Goal: Transaction & Acquisition: Book appointment/travel/reservation

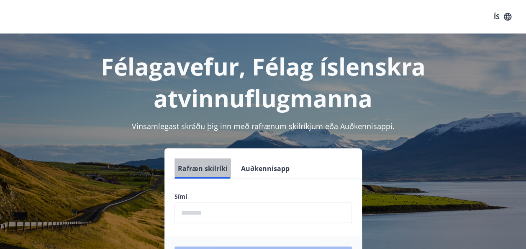
click at [198, 166] on button "Rafræn skilríki" at bounding box center [203, 168] width 57 height 20
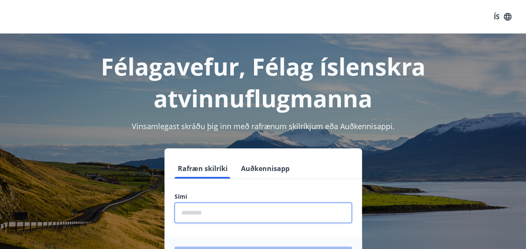
click at [215, 212] on input "phone" at bounding box center [264, 212] width 178 height 21
type input "********"
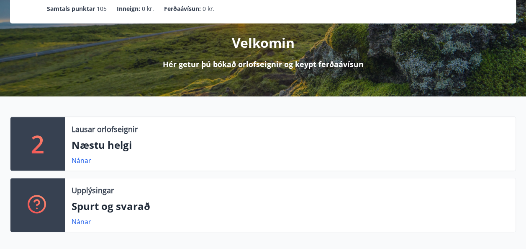
scroll to position [84, 0]
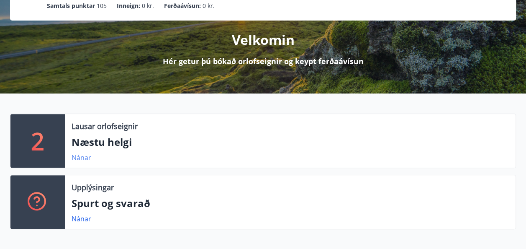
click at [80, 155] on link "Nánar" at bounding box center [82, 157] width 20 height 9
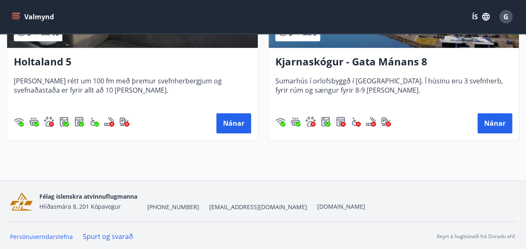
scroll to position [284, 0]
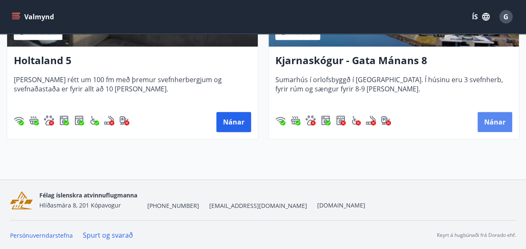
click at [495, 119] on button "Nánar" at bounding box center [495, 122] width 35 height 20
